Goal: Information Seeking & Learning: Learn about a topic

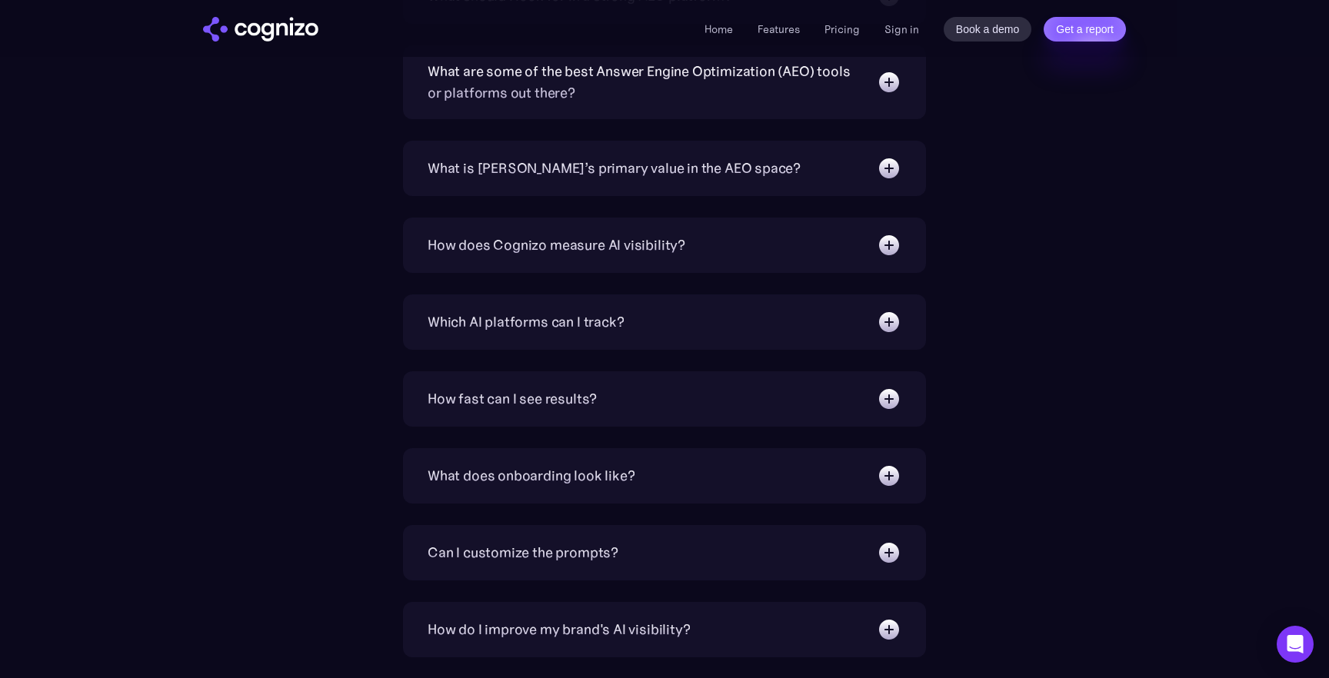
scroll to position [5130, 0]
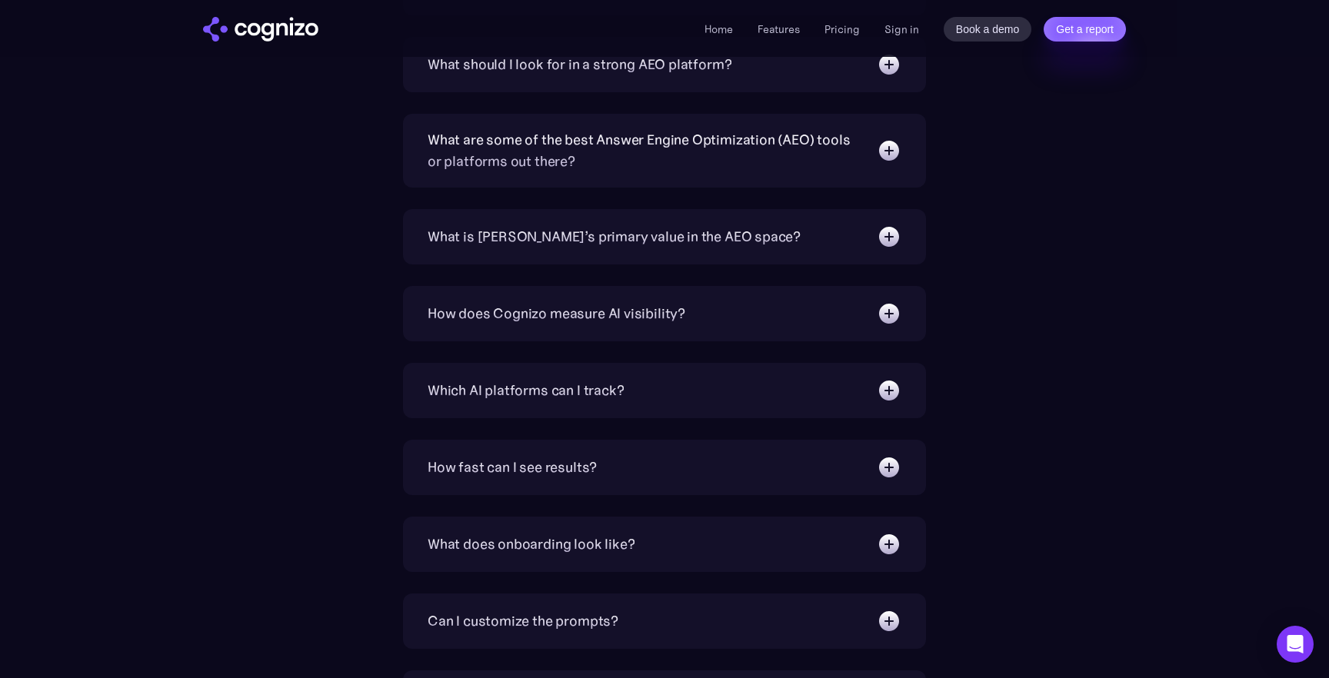
click at [886, 235] on img at bounding box center [888, 236] width 25 height 25
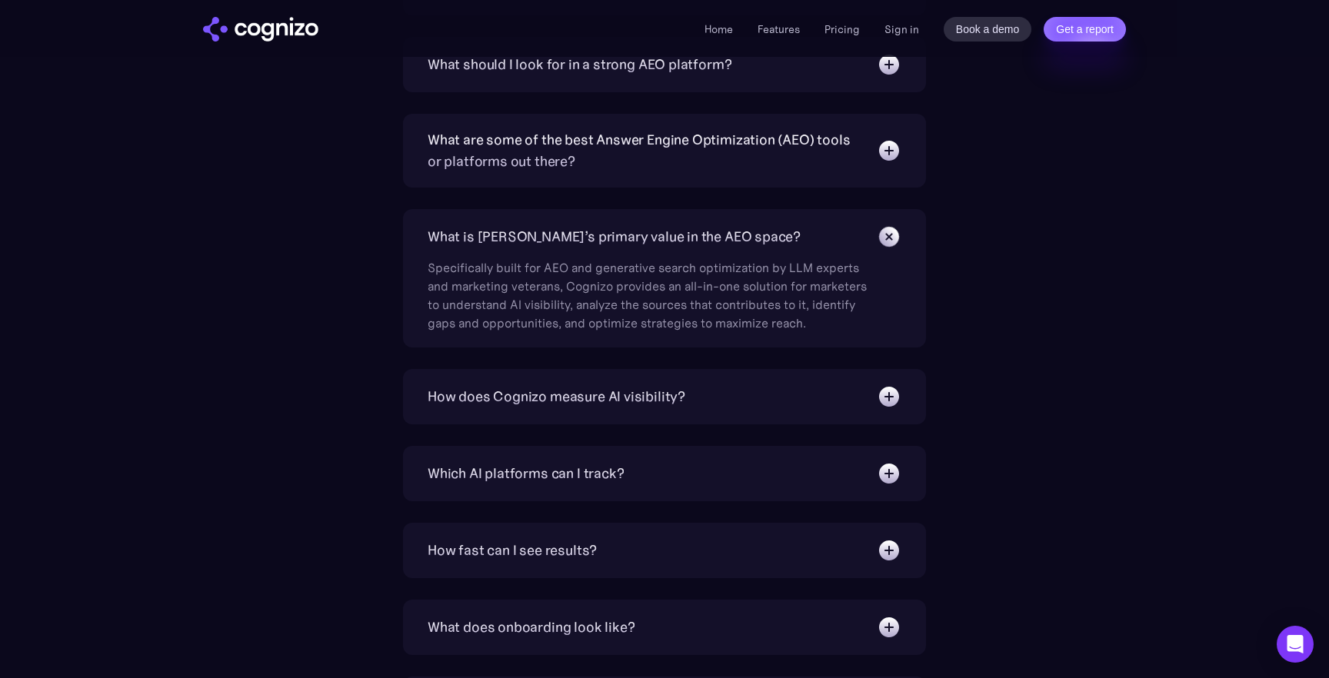
click at [886, 235] on img at bounding box center [888, 236] width 35 height 35
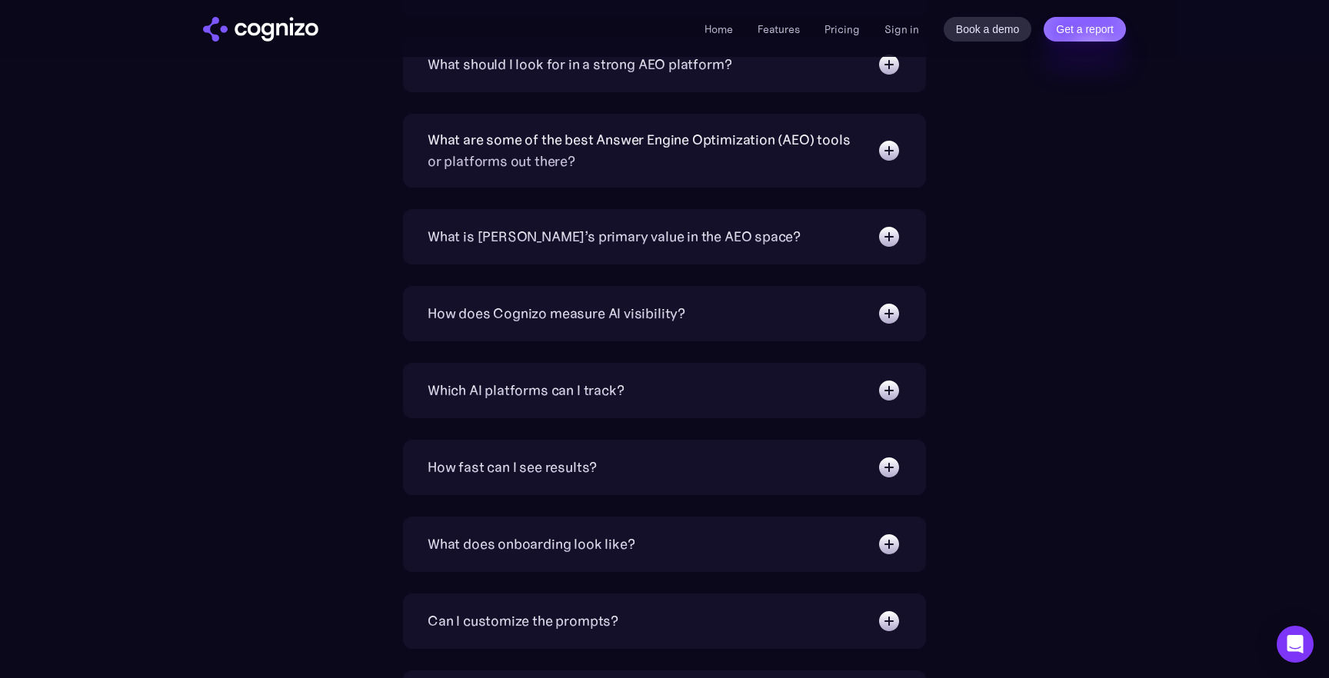
click at [886, 237] on img at bounding box center [888, 236] width 25 height 25
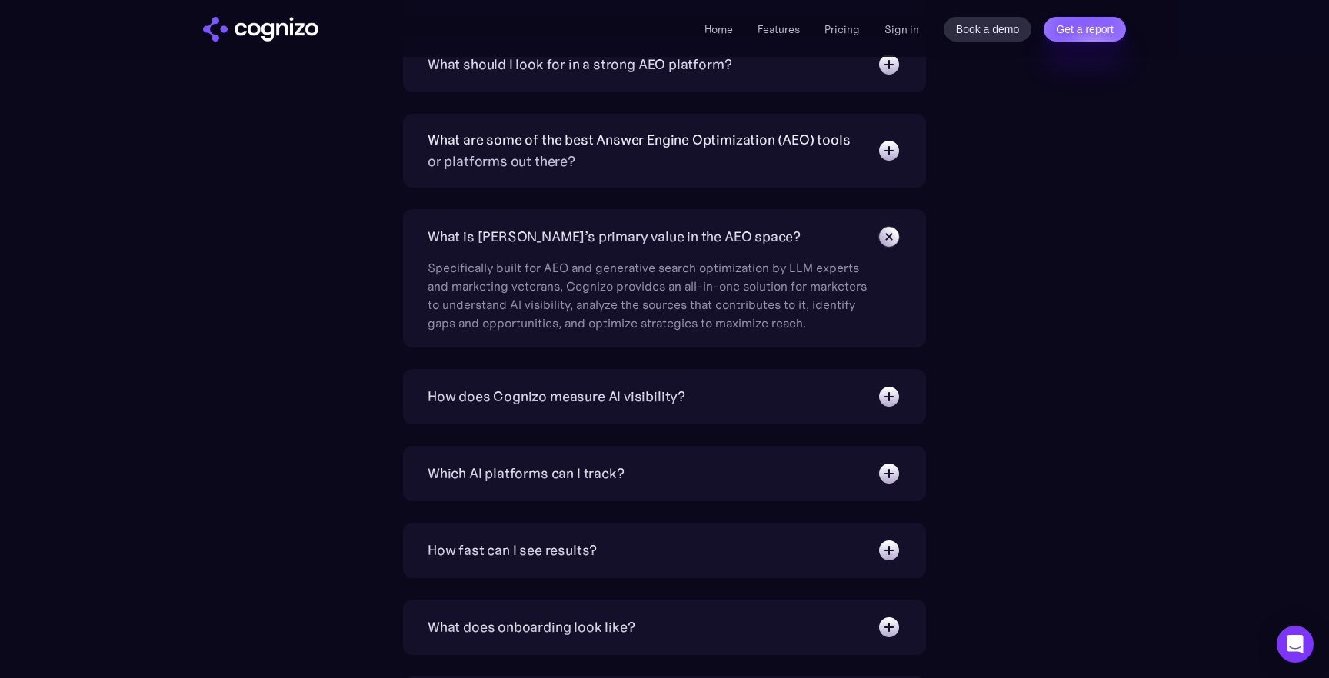
click at [886, 237] on img at bounding box center [888, 236] width 35 height 35
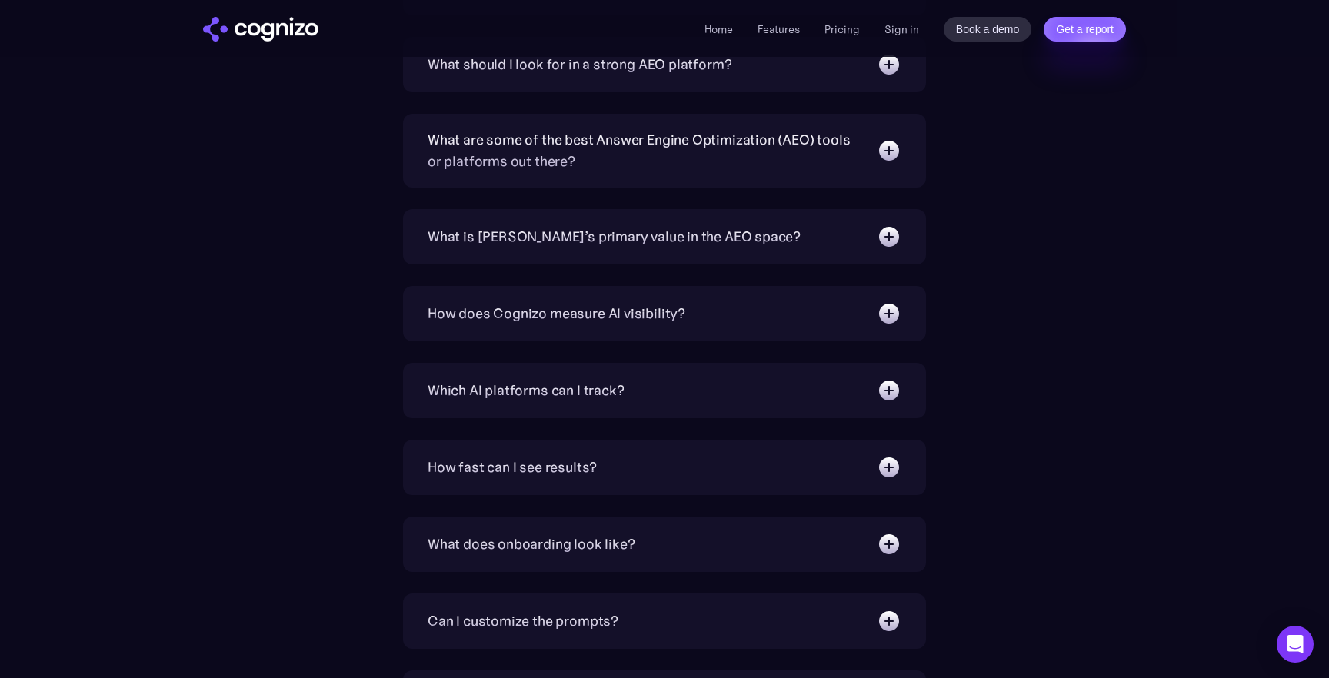
click at [886, 237] on img at bounding box center [888, 236] width 25 height 25
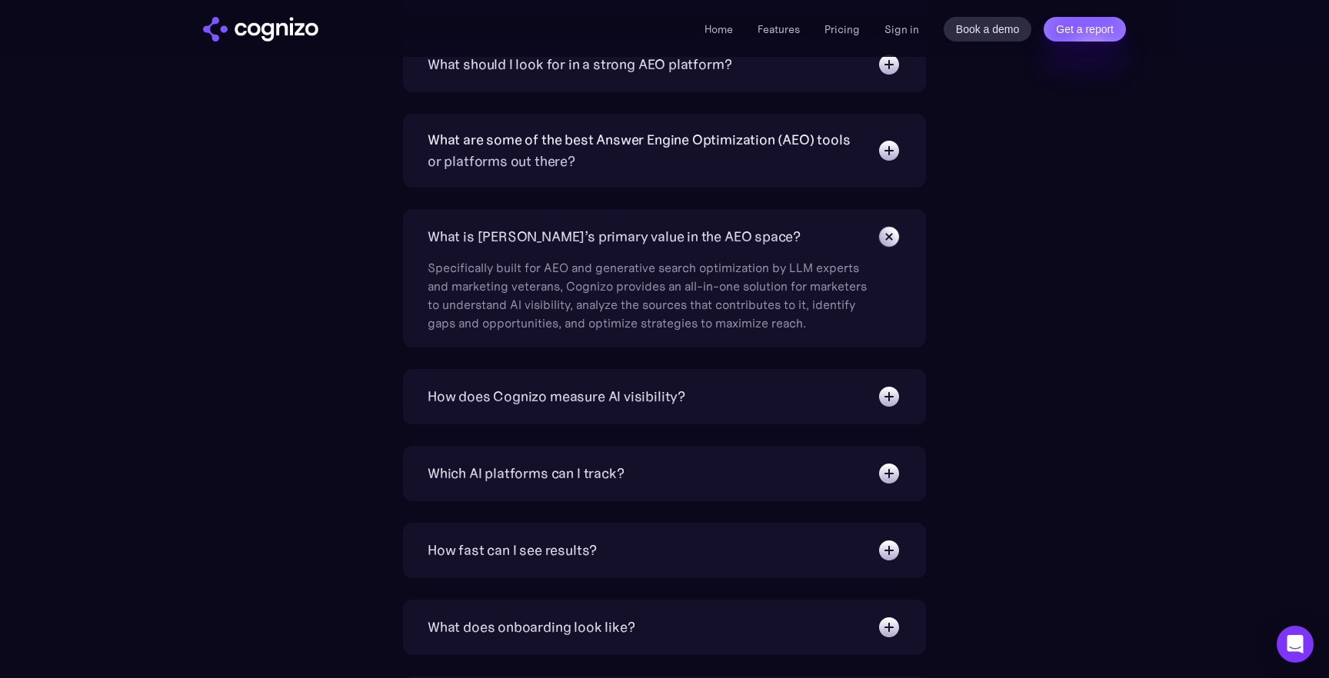
click at [889, 234] on img at bounding box center [888, 236] width 35 height 35
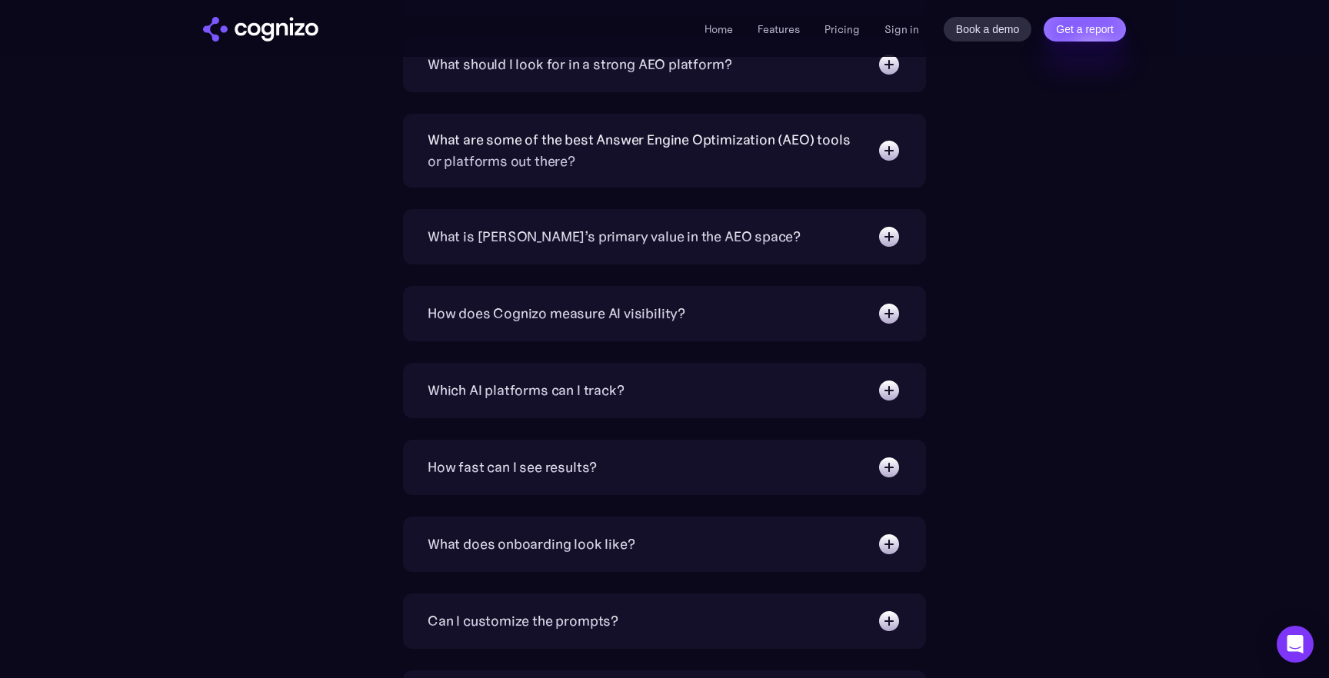
click at [891, 317] on img at bounding box center [888, 313] width 25 height 25
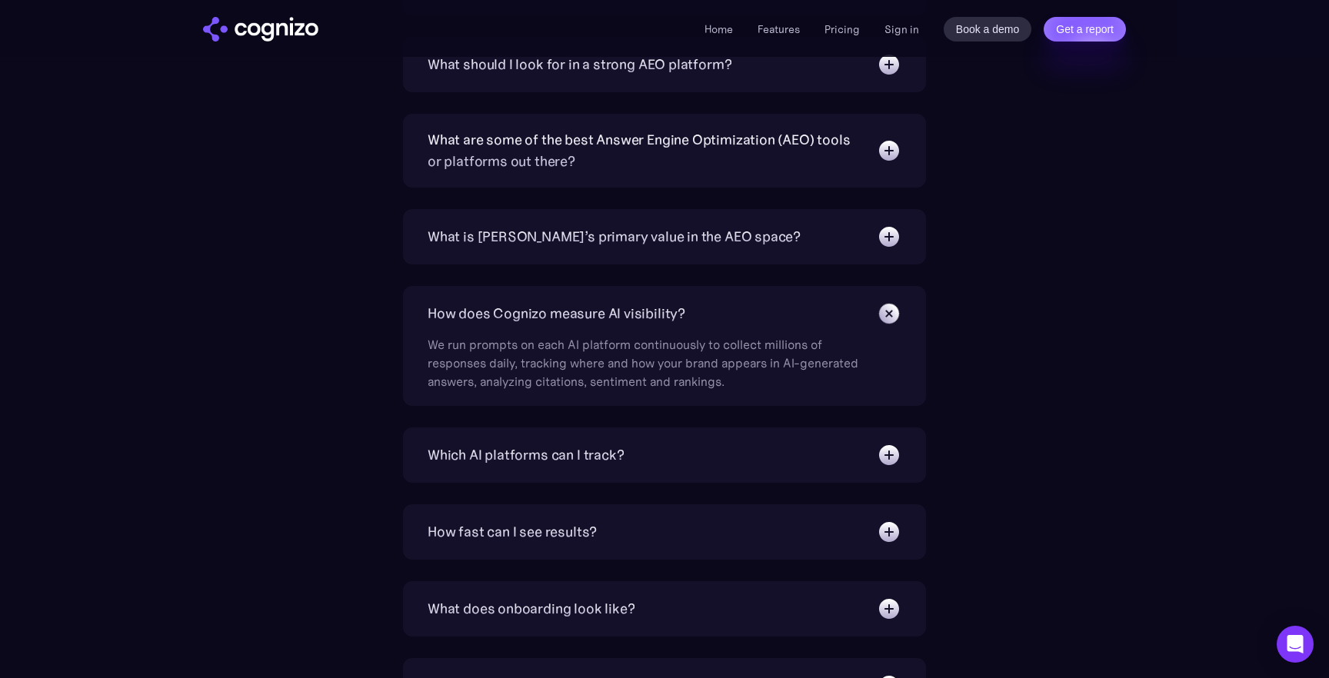
click at [891, 317] on img at bounding box center [888, 313] width 35 height 35
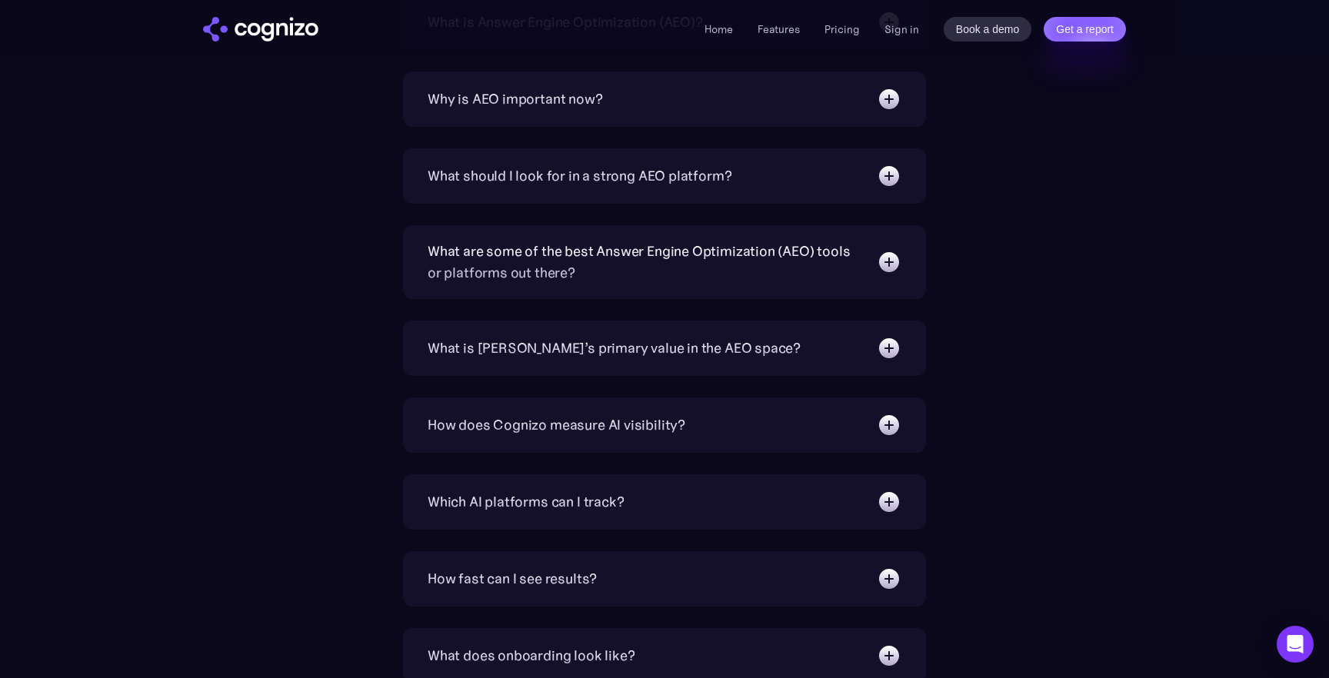
scroll to position [4973, 0]
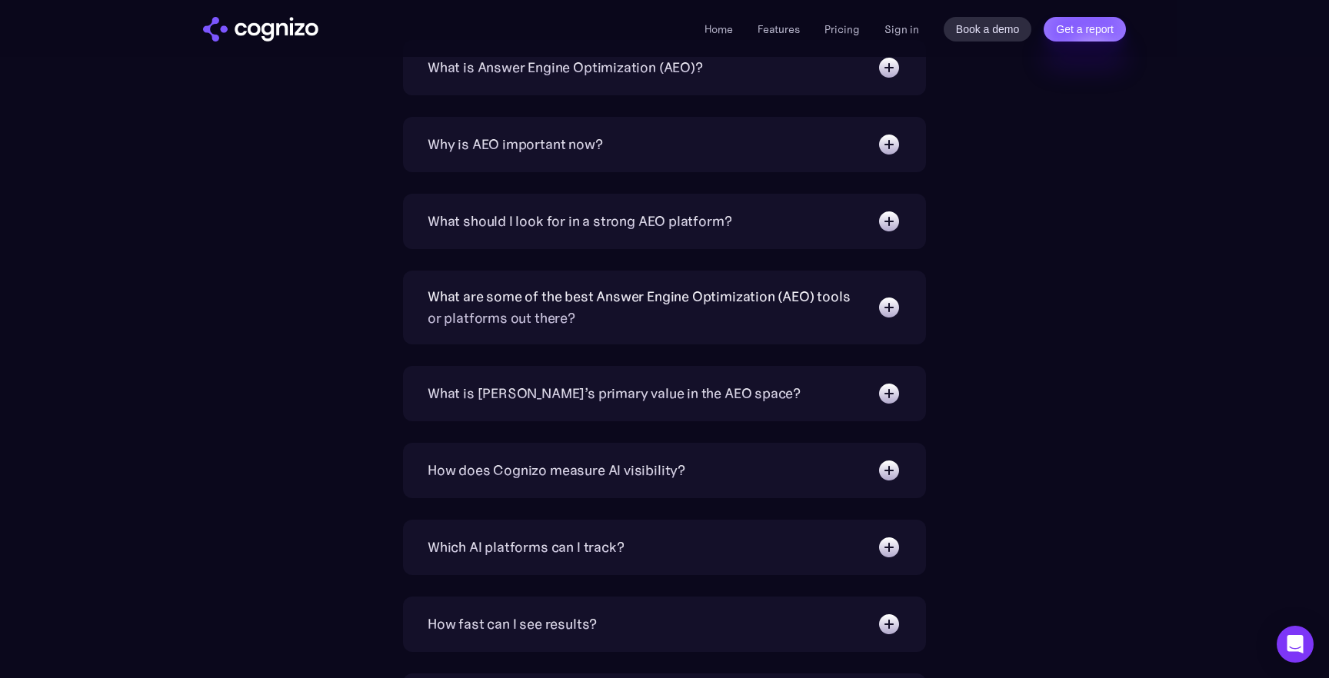
click at [893, 232] on img at bounding box center [888, 221] width 25 height 25
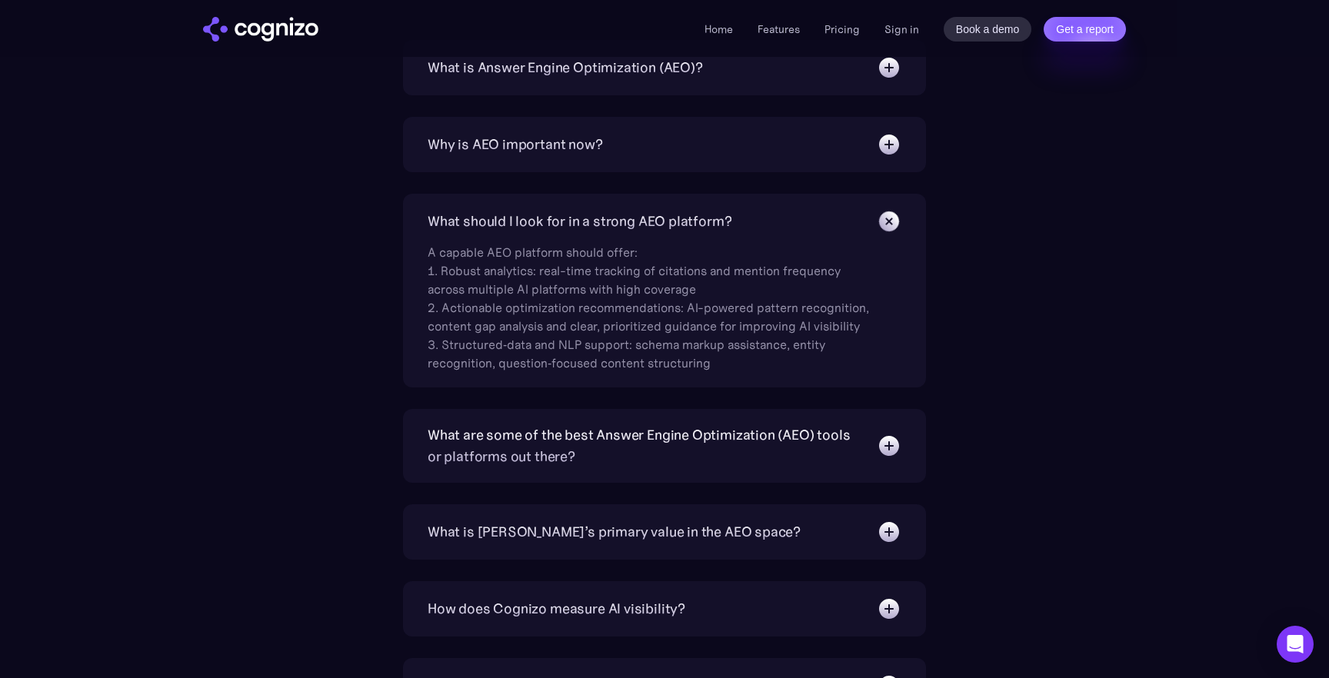
click at [893, 232] on img at bounding box center [888, 221] width 35 height 35
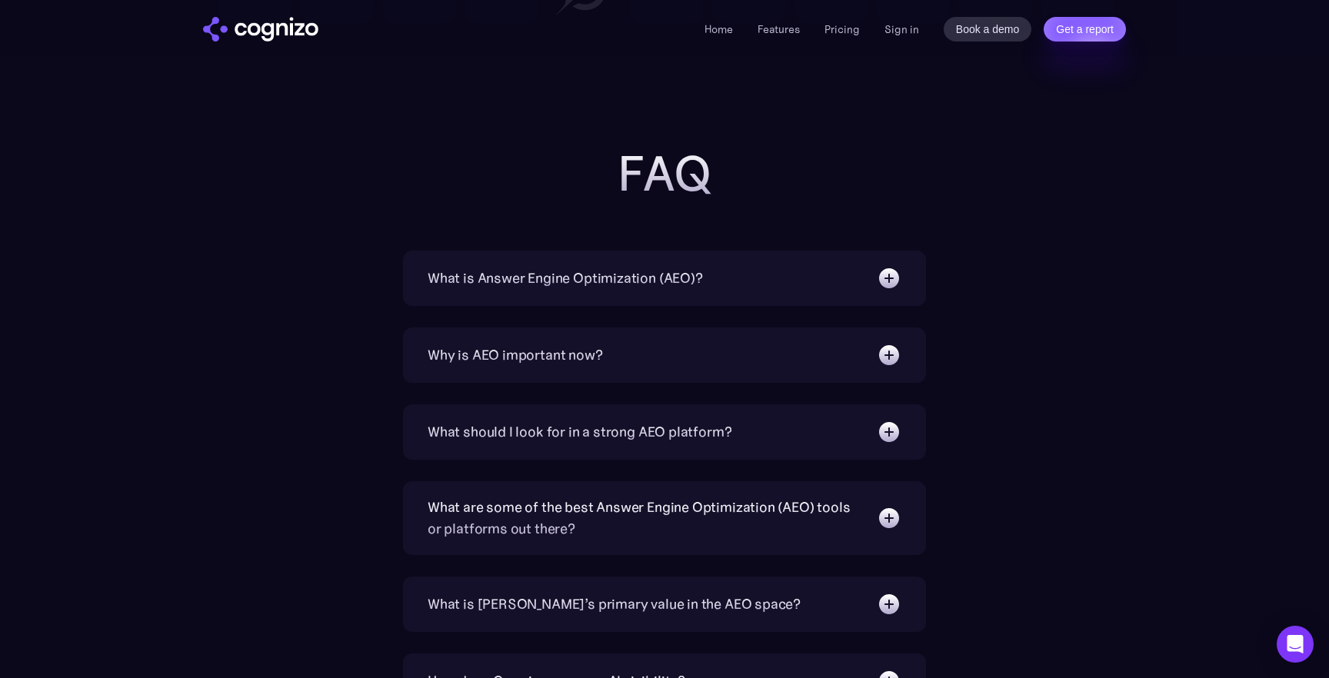
scroll to position [4747, 0]
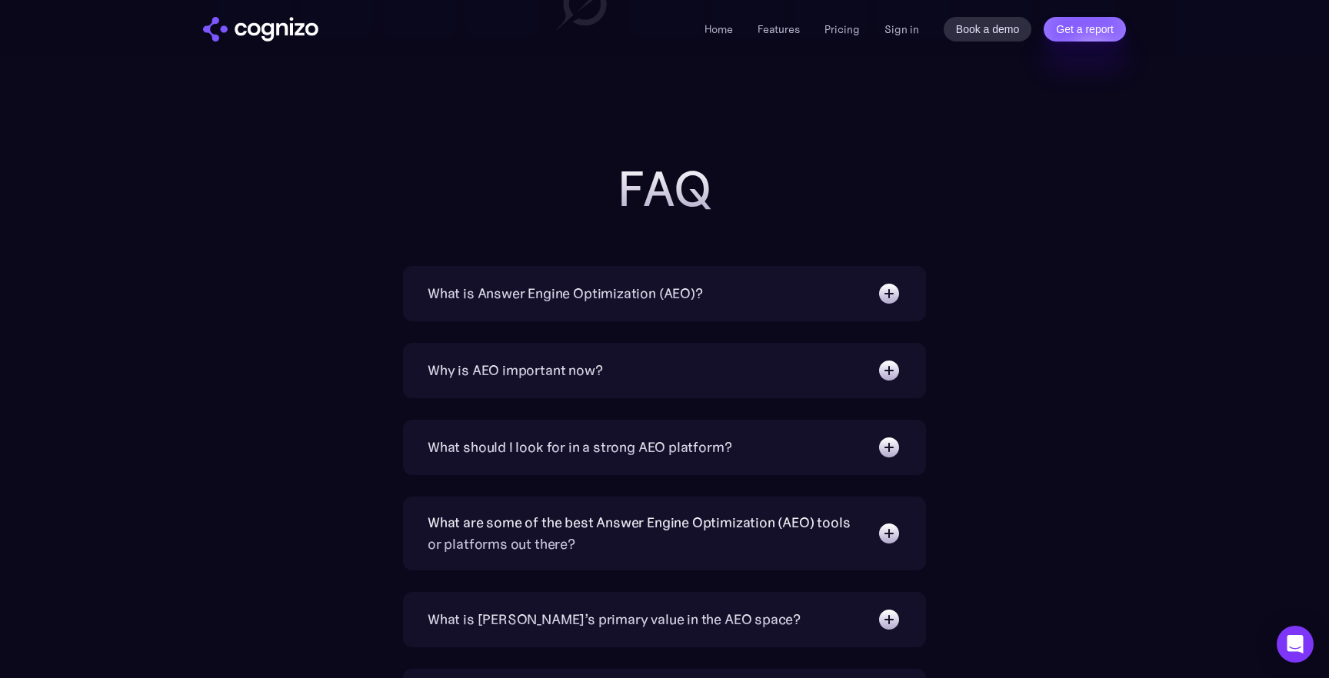
click at [890, 286] on img at bounding box center [888, 293] width 25 height 25
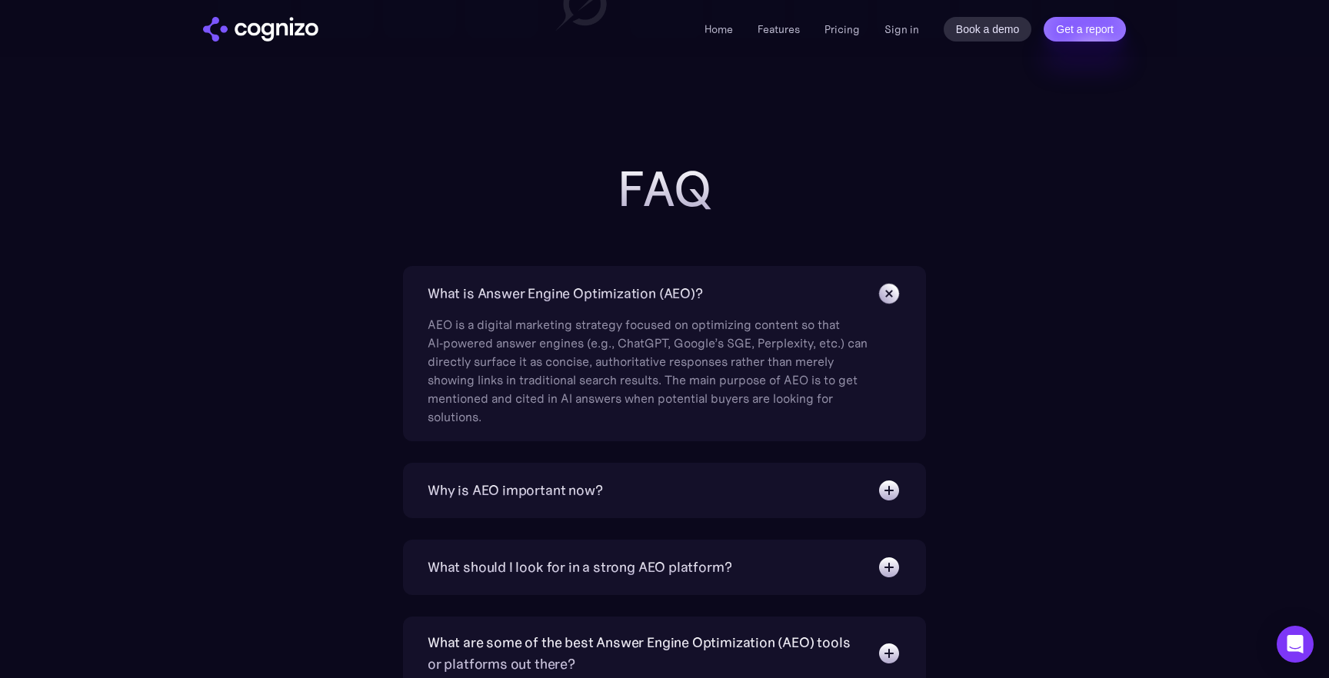
click at [890, 286] on img at bounding box center [888, 293] width 35 height 35
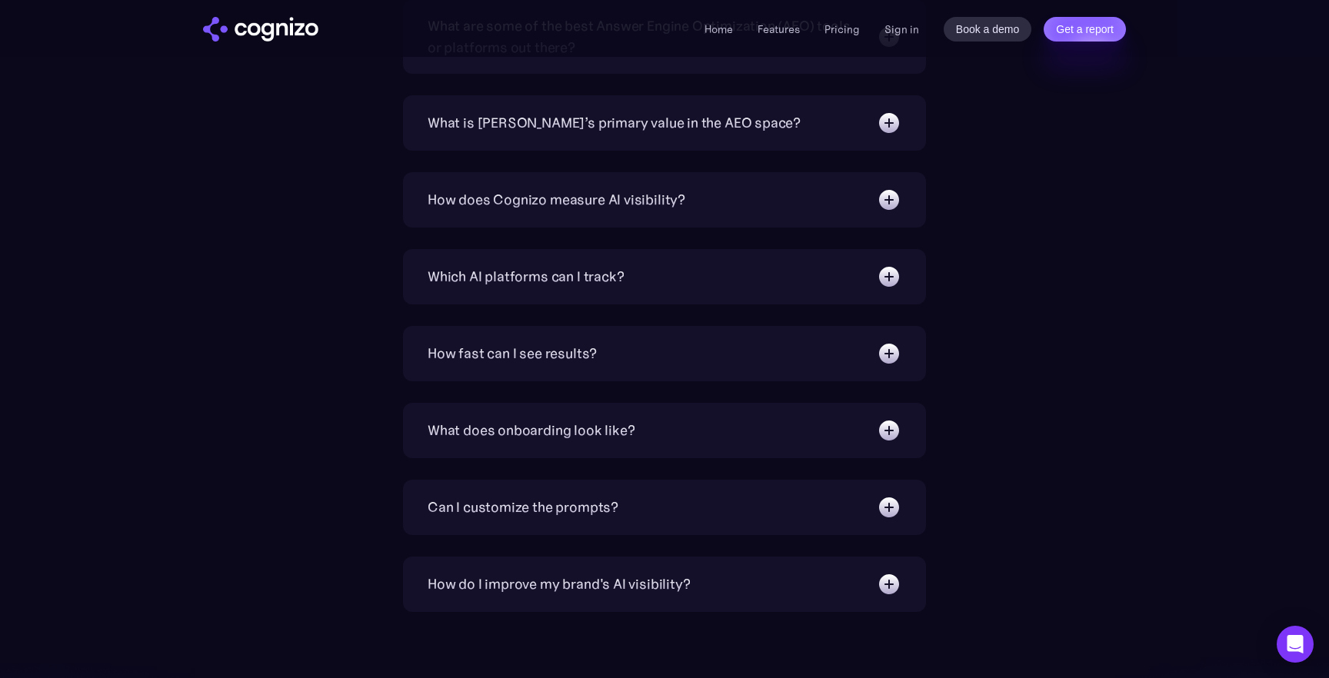
scroll to position [5253, 0]
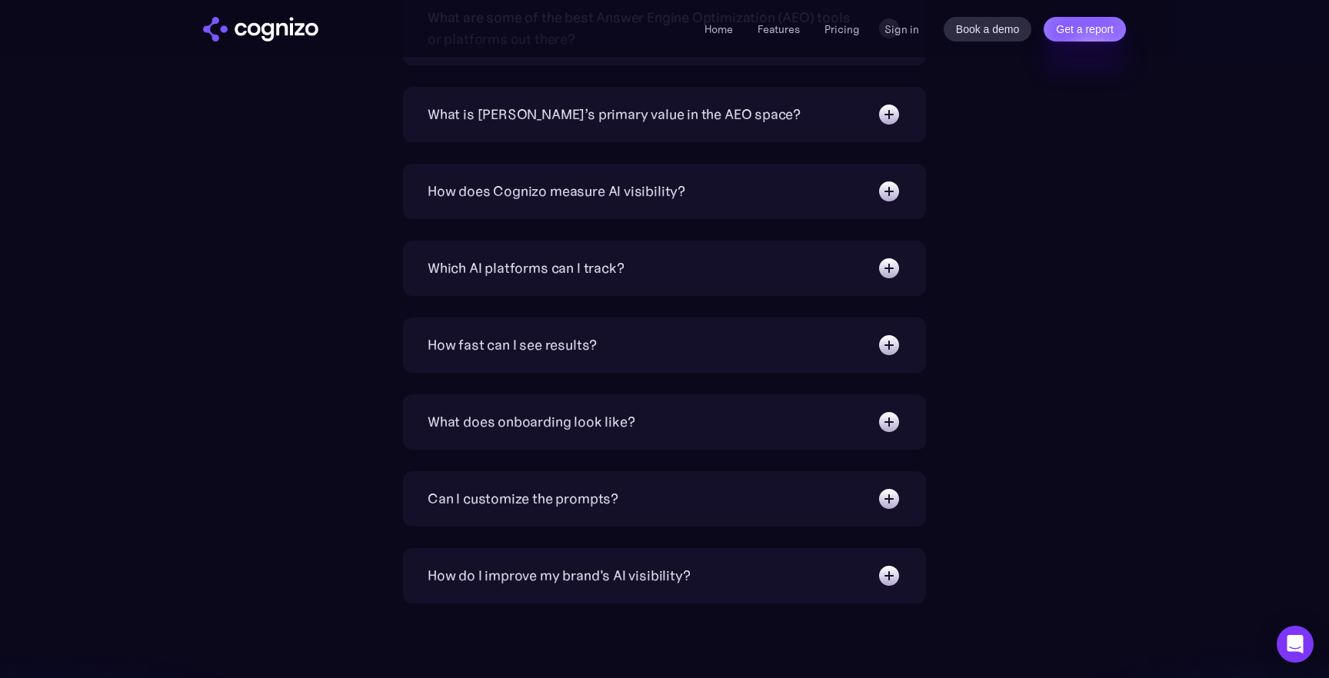
click at [886, 344] on img at bounding box center [888, 345] width 25 height 25
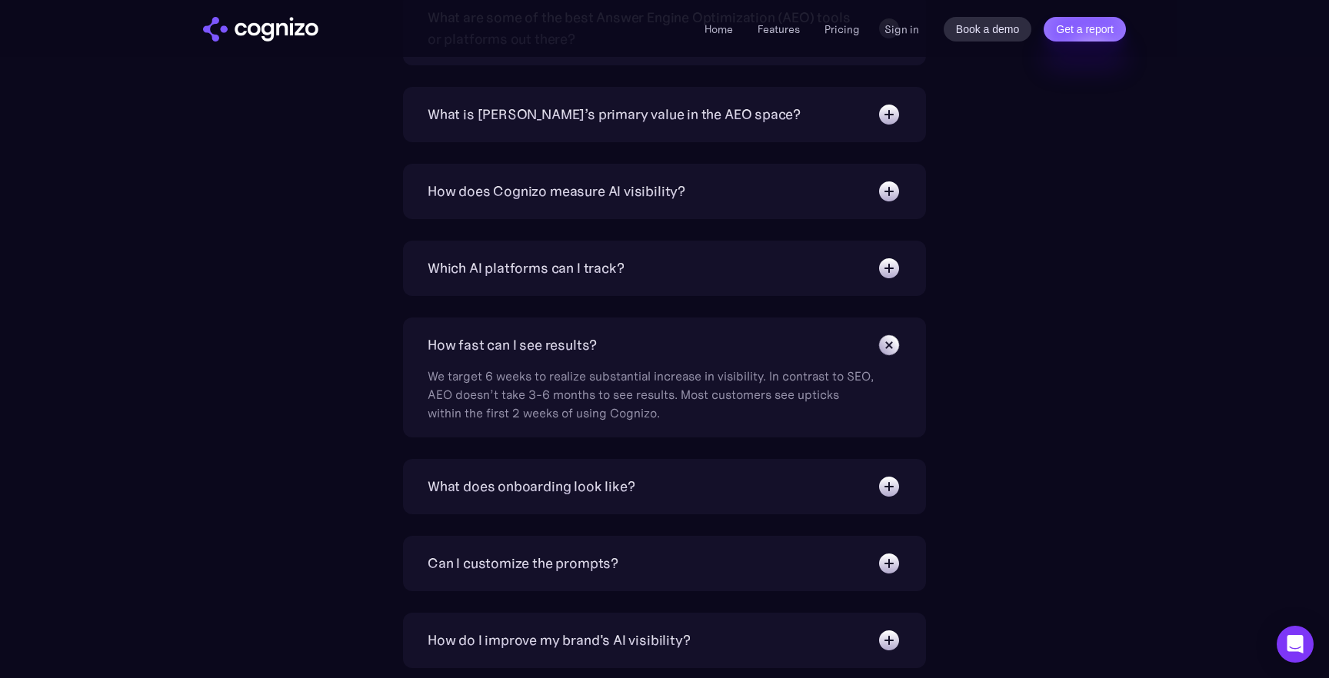
click at [886, 344] on img at bounding box center [888, 345] width 35 height 35
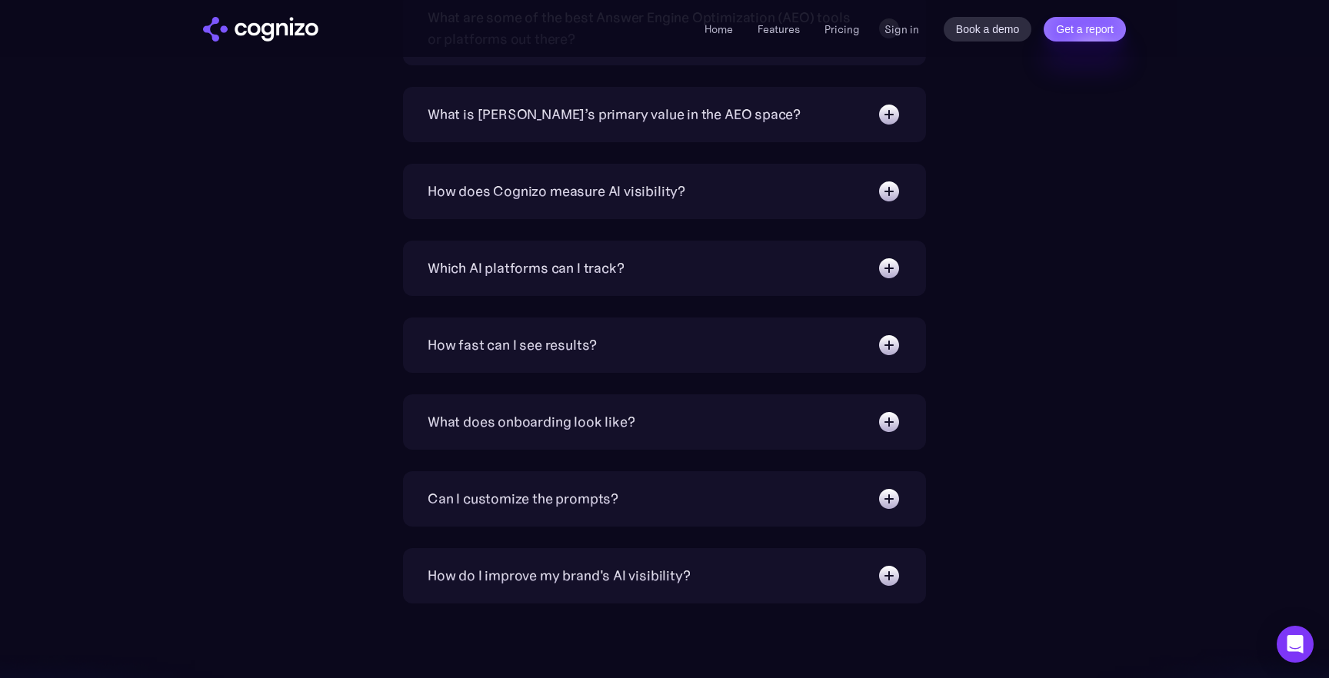
click at [897, 340] on img at bounding box center [888, 345] width 25 height 25
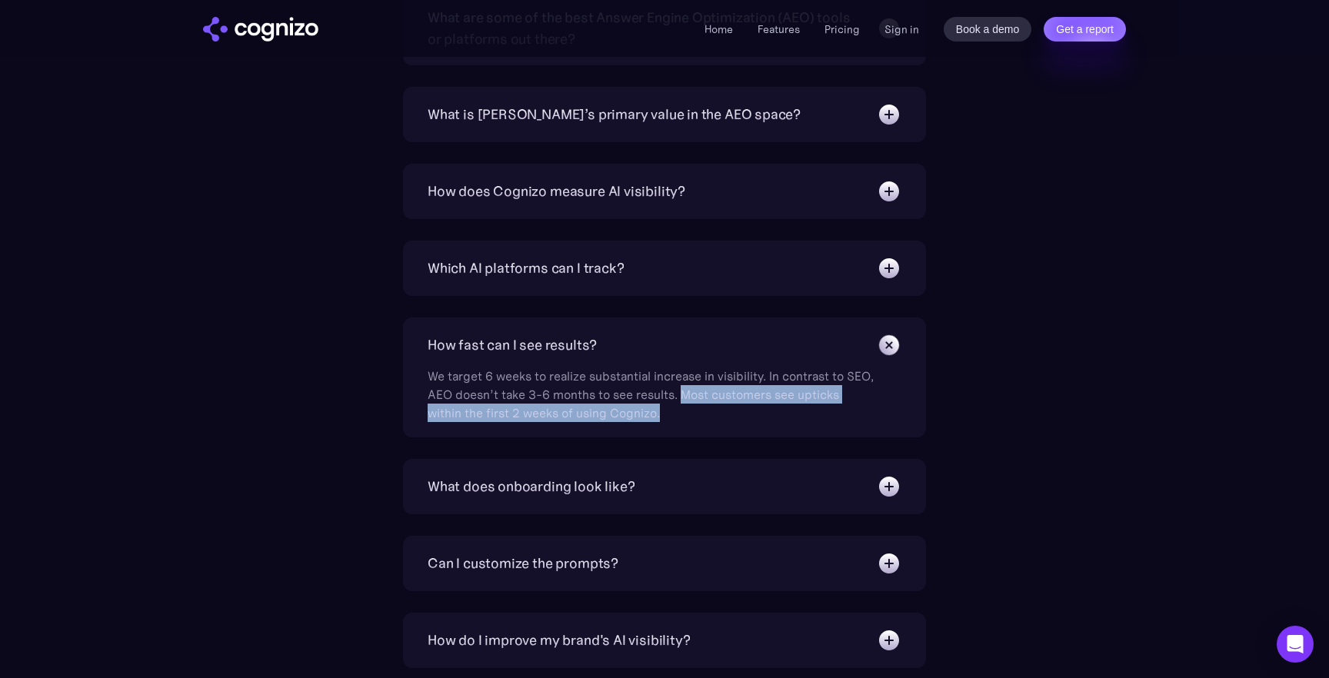
drag, startPoint x: 710, startPoint y: 395, endPoint x: 718, endPoint y: 414, distance: 20.0
click at [718, 414] on div "We target 6 weeks to realize substantial increase in visibility. In contrast to…" at bounding box center [650, 389] width 446 height 65
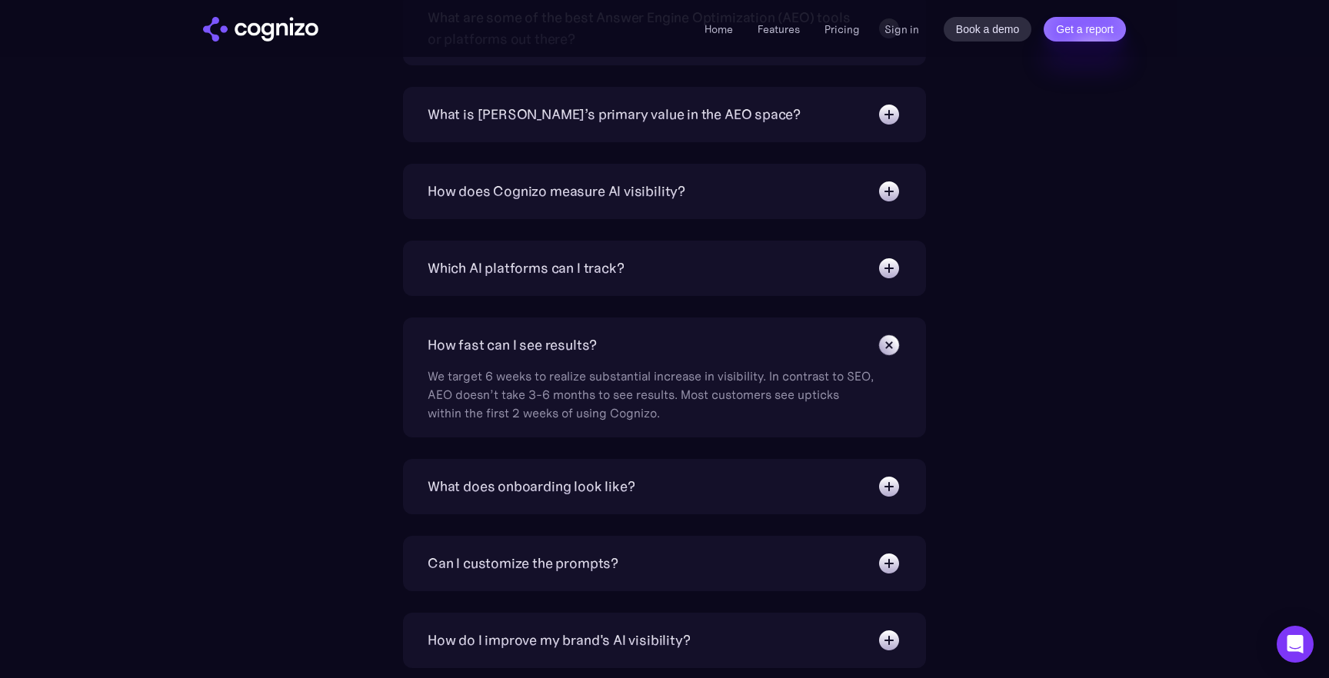
click at [718, 414] on div "We target 6 weeks to realize substantial increase in visibility. In contrast to…" at bounding box center [650, 389] width 446 height 65
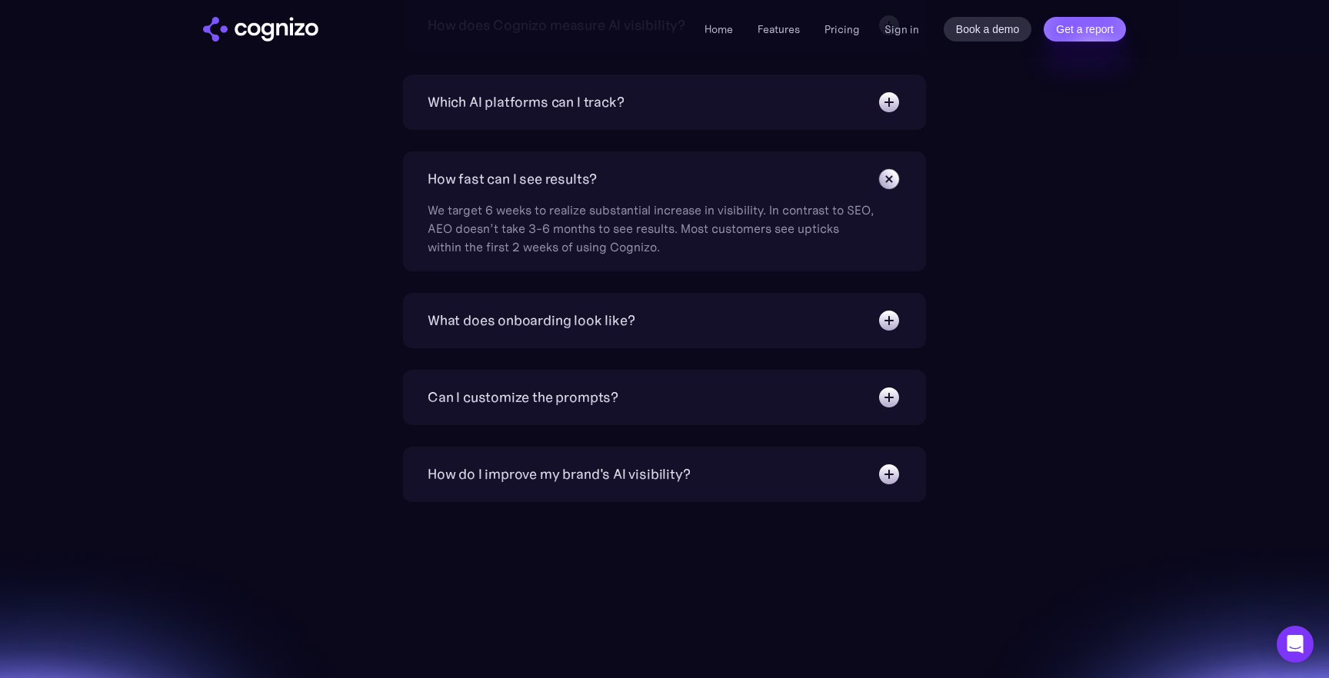
scroll to position [5441, 0]
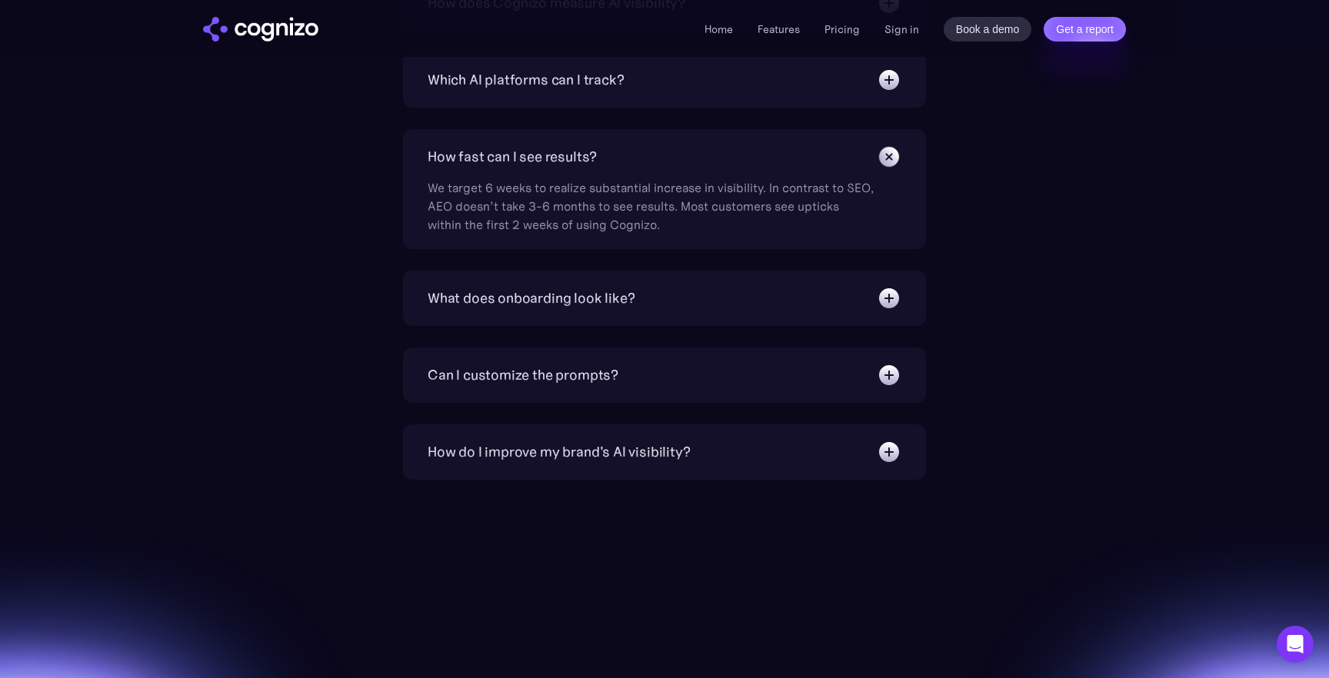
click at [890, 304] on img at bounding box center [888, 298] width 25 height 25
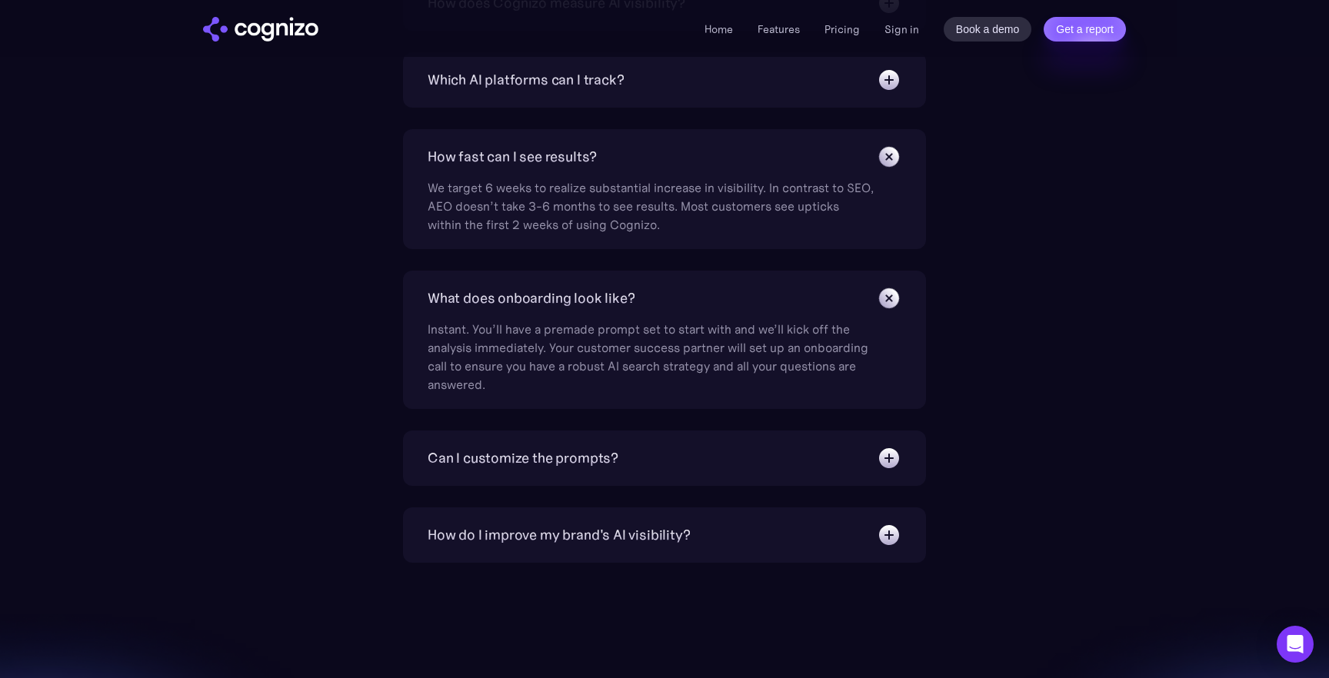
click at [895, 456] on img at bounding box center [888, 458] width 25 height 25
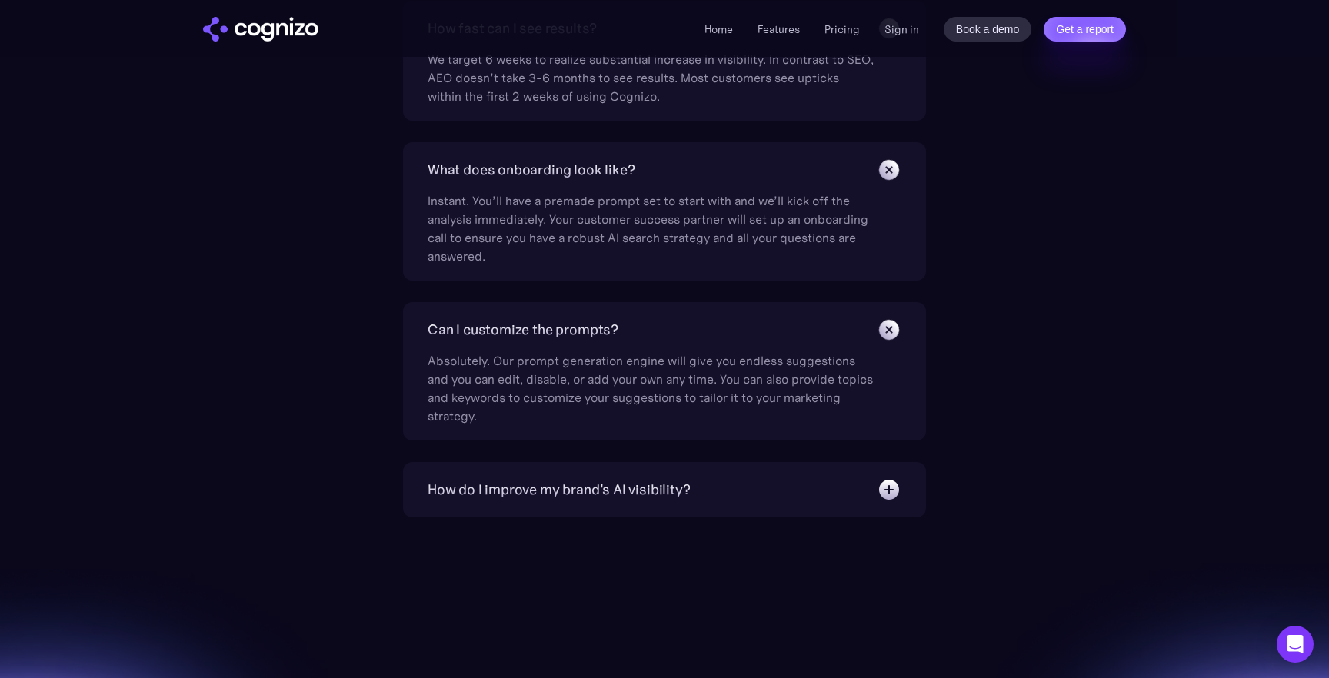
scroll to position [5572, 0]
click at [891, 491] on img at bounding box center [888, 486] width 25 height 25
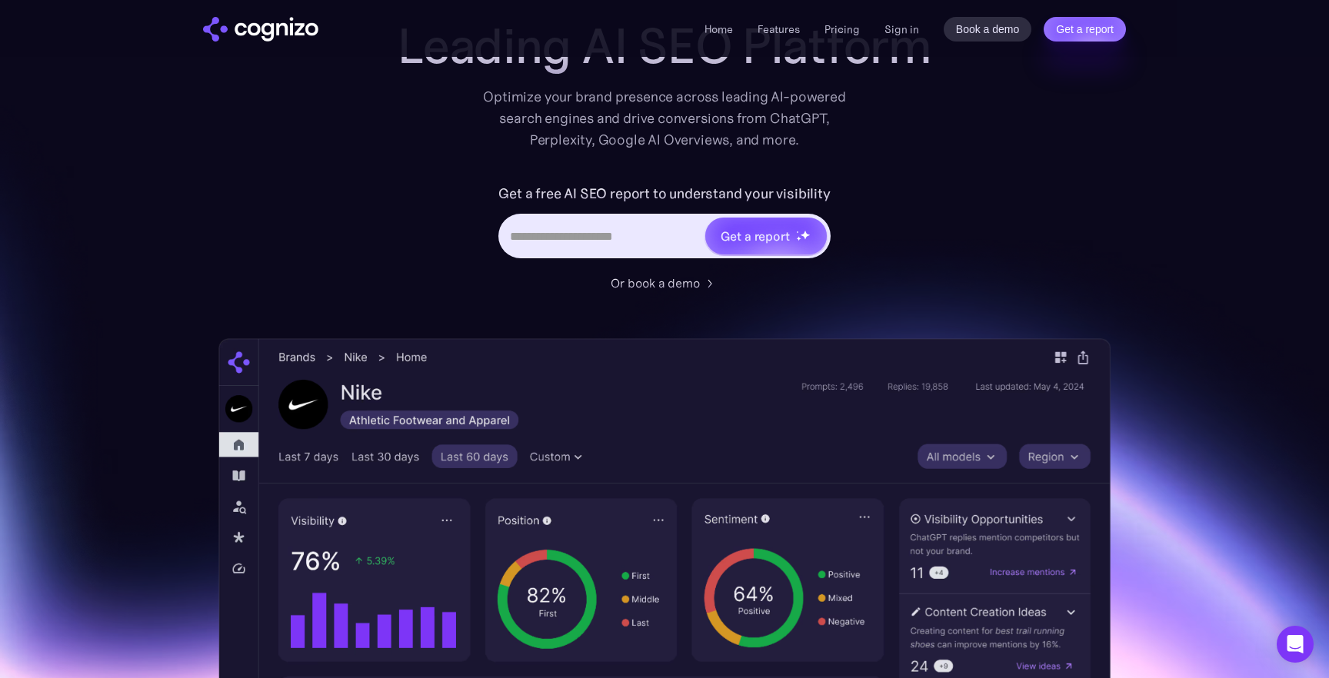
scroll to position [0, 0]
